Goal: Obtain resource: Download file/media

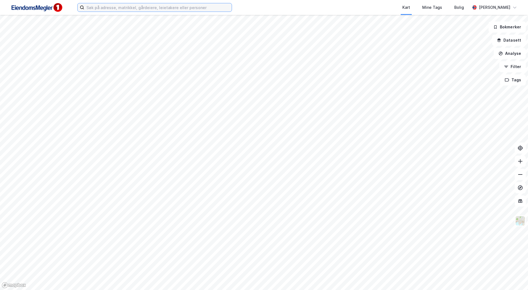
click at [120, 7] on input at bounding box center [157, 7] width 147 height 8
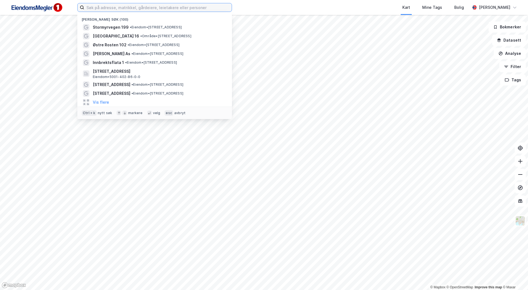
paste input "[STREET_ADDRESS],"
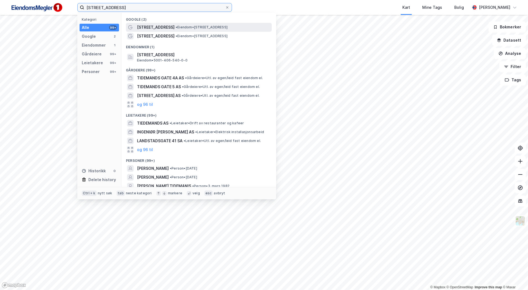
type input "[STREET_ADDRESS]"
click at [169, 29] on span "[STREET_ADDRESS]" at bounding box center [156, 27] width 38 height 7
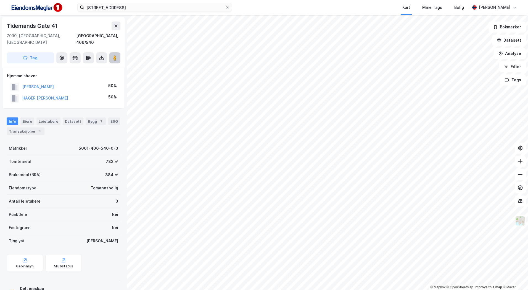
click at [116, 55] on image at bounding box center [114, 58] width 3 height 6
click at [41, 127] on div "Transaksjoner 3" at bounding box center [26, 131] width 38 height 8
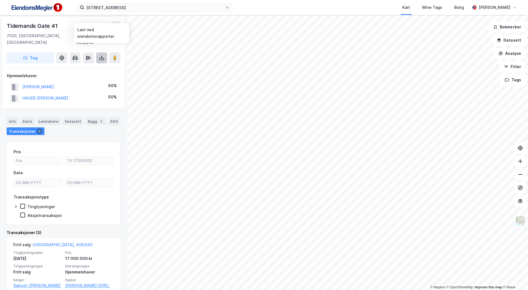
click at [104, 52] on button at bounding box center [101, 57] width 11 height 11
click at [88, 67] on div "Last ned grunnbok" at bounding box center [74, 69] width 32 height 4
